Goal: Transaction & Acquisition: Purchase product/service

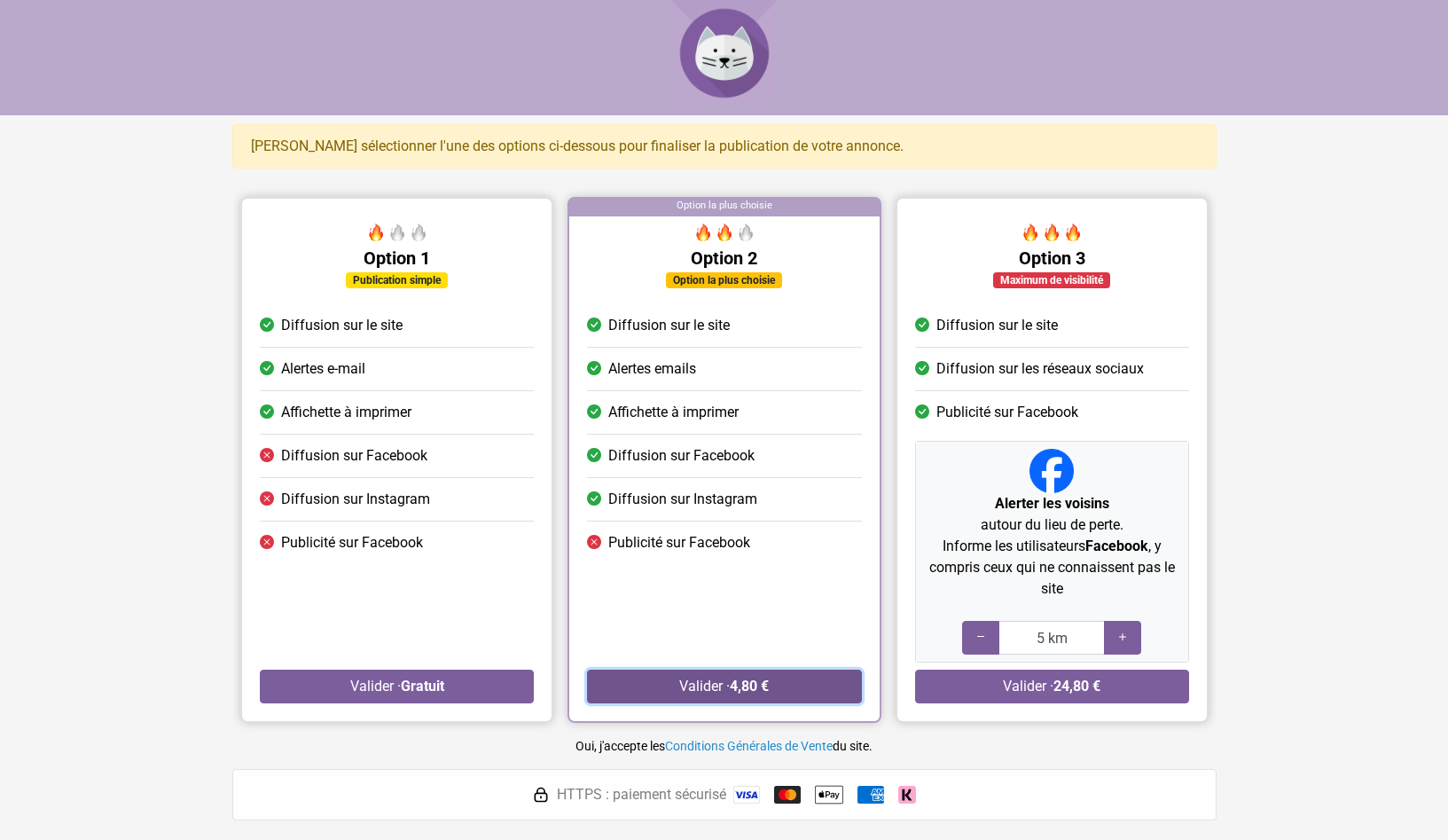
click at [792, 683] on button "Valider · 4,80 €" at bounding box center [724, 686] width 274 height 34
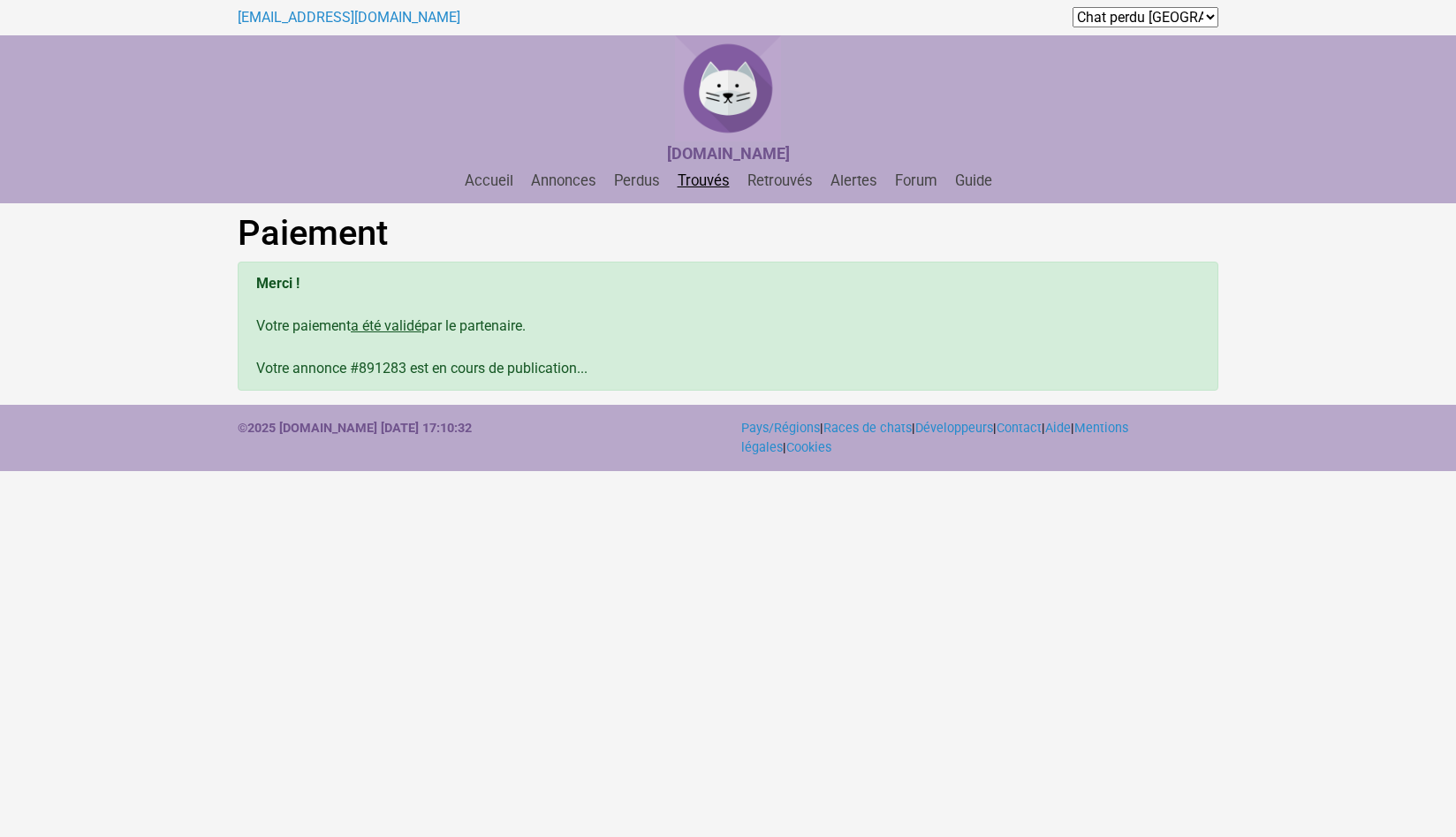
click at [710, 185] on link "Trouvés" at bounding box center [703, 180] width 66 height 16
